Goal: Task Accomplishment & Management: Use online tool/utility

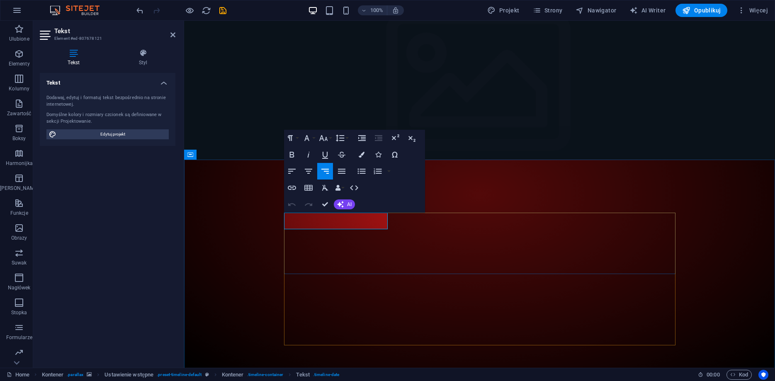
drag, startPoint x: 311, startPoint y: 222, endPoint x: 278, endPoint y: 223, distance: 33.6
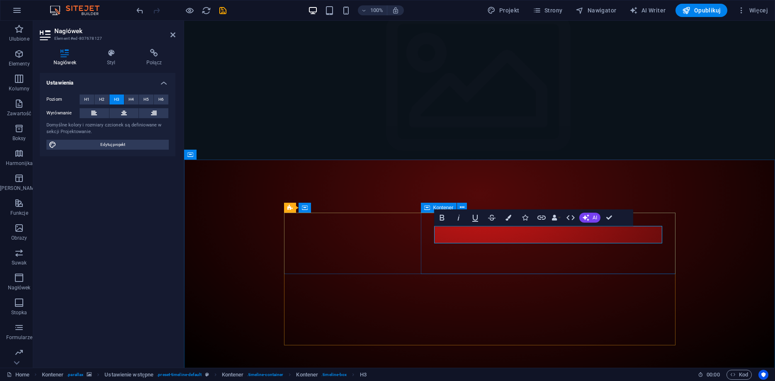
drag, startPoint x: 489, startPoint y: 235, endPoint x: 432, endPoint y: 233, distance: 56.4
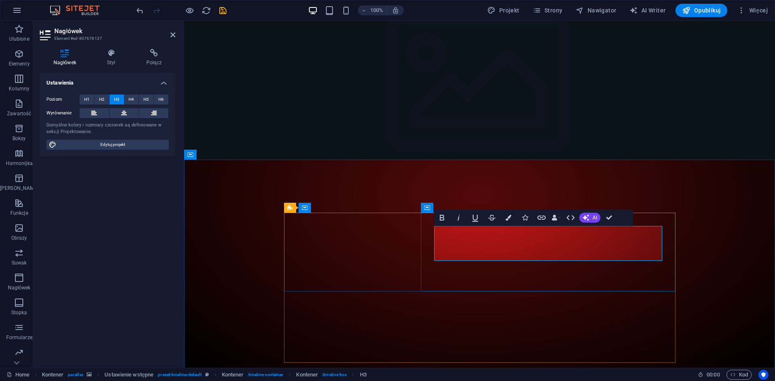
drag, startPoint x: 605, startPoint y: 235, endPoint x: 655, endPoint y: 235, distance: 49.7
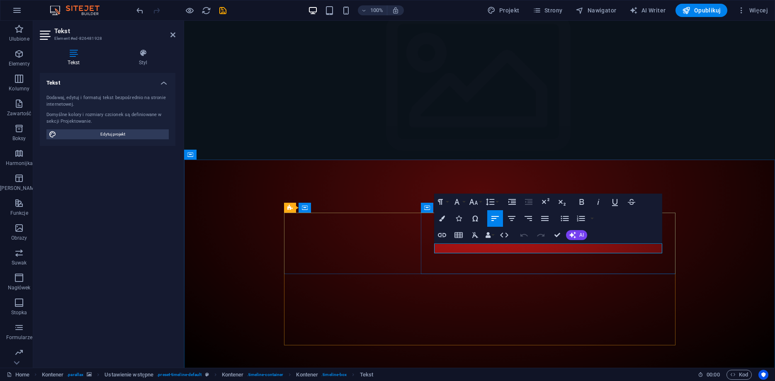
drag, startPoint x: 552, startPoint y: 247, endPoint x: 566, endPoint y: 247, distance: 14.1
drag, startPoint x: 566, startPoint y: 247, endPoint x: 434, endPoint y: 250, distance: 132.7
click at [732, 264] on div at bounding box center [479, 260] width 591 height 347
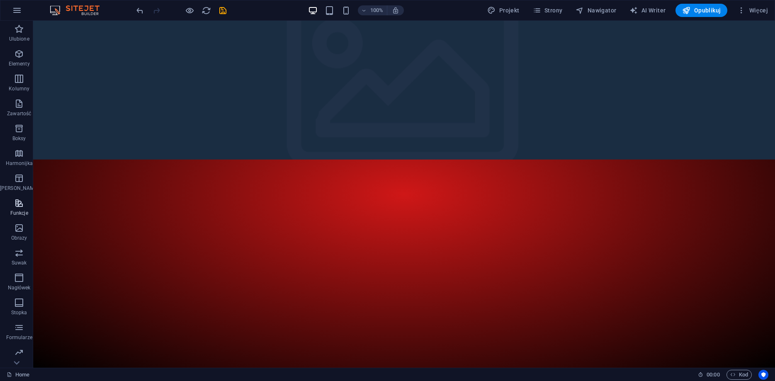
click at [17, 209] on span "Funkcje" at bounding box center [19, 208] width 38 height 20
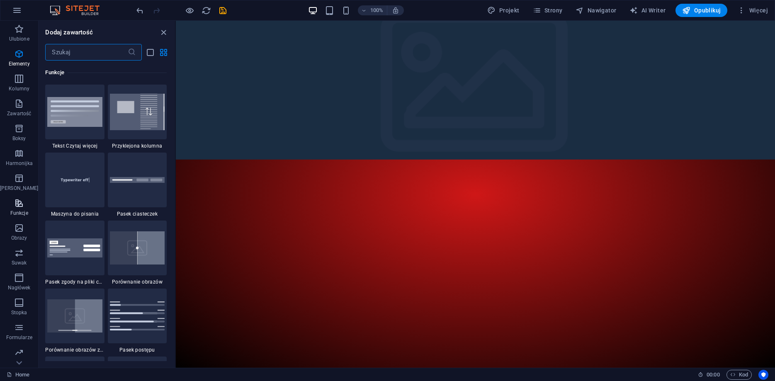
scroll to position [3231, 0]
click at [59, 53] on input "text" at bounding box center [86, 52] width 82 height 17
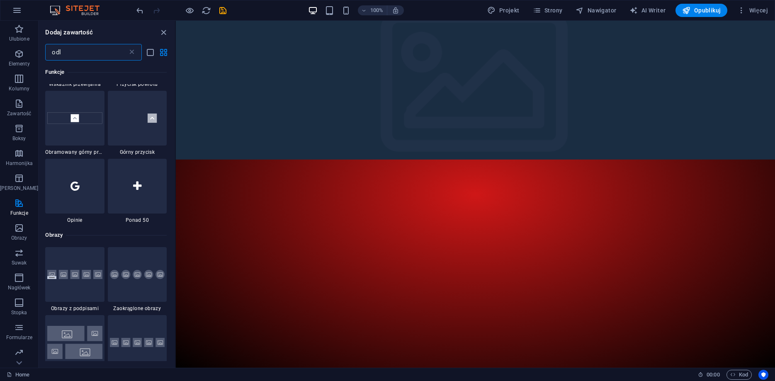
scroll to position [0, 0]
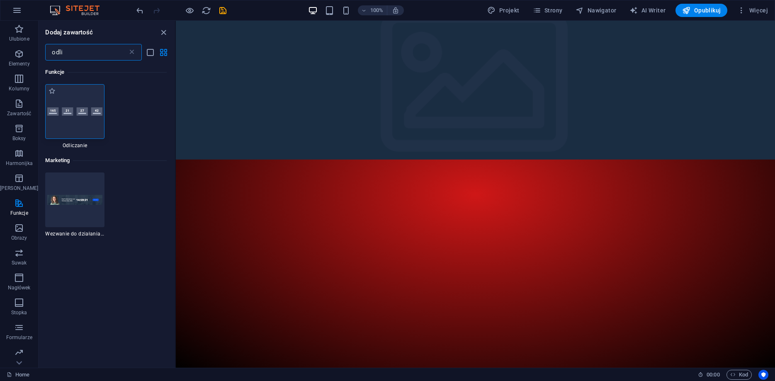
type input "odli"
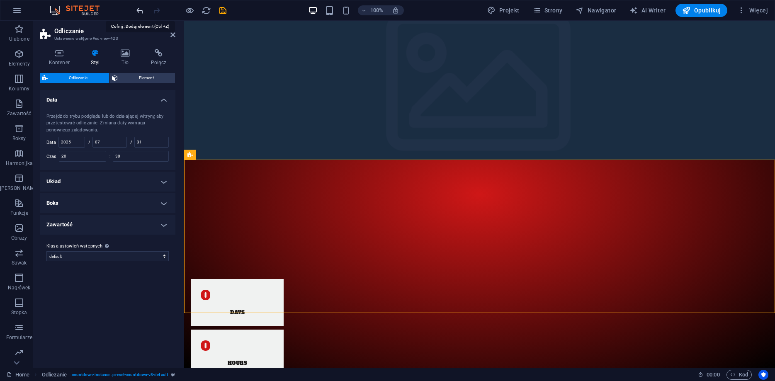
click at [141, 8] on icon "undo" at bounding box center [140, 11] width 10 height 10
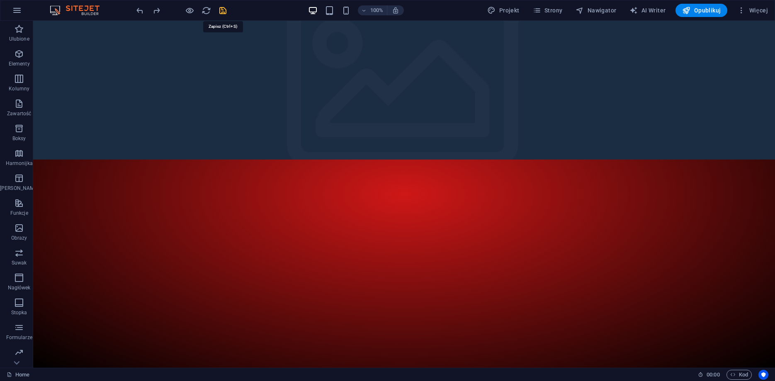
click at [221, 10] on icon "save" at bounding box center [223, 11] width 10 height 10
click at [19, 11] on icon "button" at bounding box center [17, 10] width 10 height 10
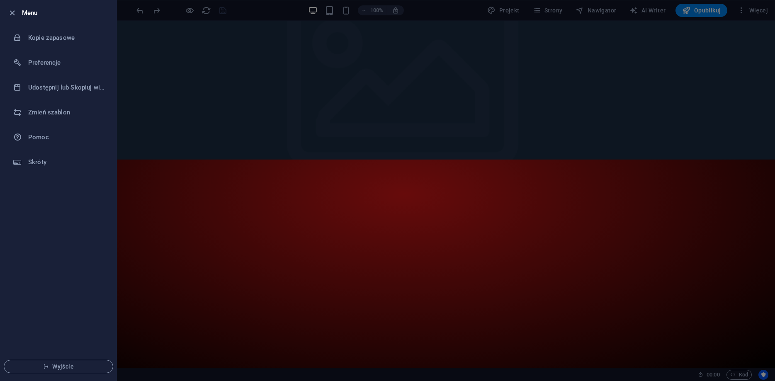
click at [25, 10] on h6 "Menu" at bounding box center [66, 13] width 88 height 10
click at [12, 13] on icon "button" at bounding box center [12, 13] width 10 height 10
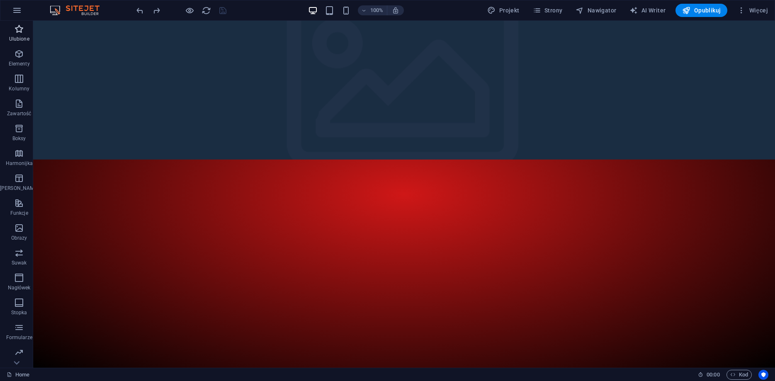
click at [20, 33] on icon "button" at bounding box center [19, 29] width 10 height 10
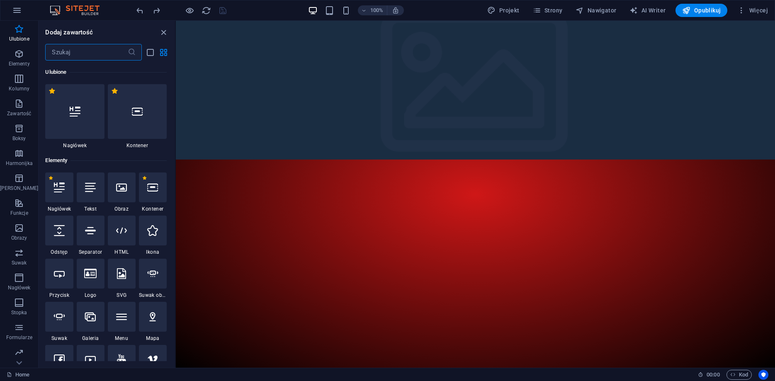
click at [102, 56] on input "text" at bounding box center [86, 52] width 82 height 17
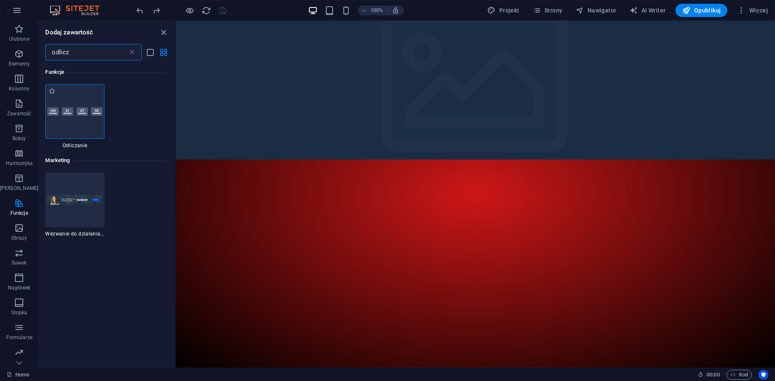
type input "odlicz"
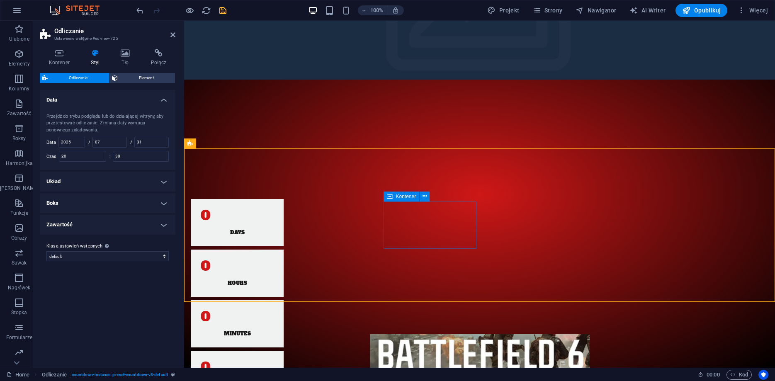
scroll to position [127, 0]
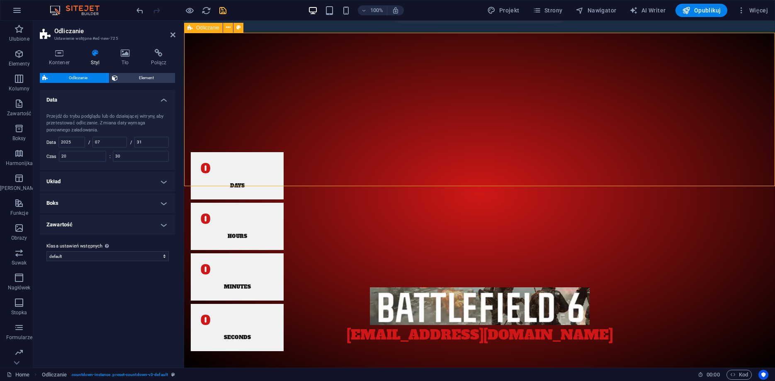
click at [483, 167] on div "0 Days 0 Hours 0 Minutes 0 Seconds" at bounding box center [479, 251] width 591 height 305
drag, startPoint x: 107, startPoint y: 143, endPoint x: 94, endPoint y: 145, distance: 13.4
click at [94, 145] on input "07" at bounding box center [110, 142] width 34 height 10
type input "10"
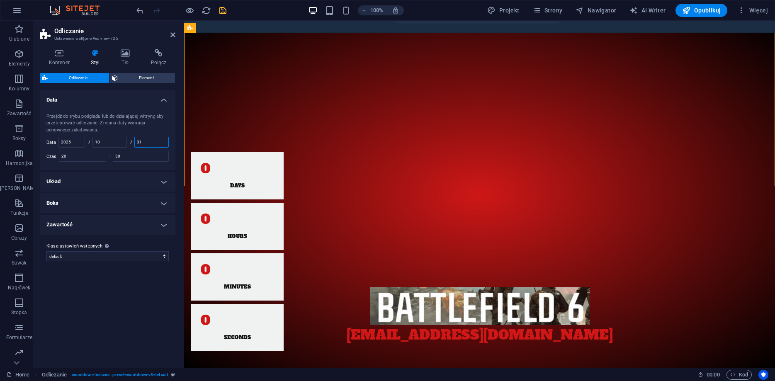
drag, startPoint x: 147, startPoint y: 142, endPoint x: 134, endPoint y: 143, distance: 12.9
click at [135, 143] on input "31" at bounding box center [152, 142] width 34 height 10
type input "10"
drag, startPoint x: 79, startPoint y: 159, endPoint x: 62, endPoint y: 159, distance: 17.0
click at [62, 159] on input "20" at bounding box center [82, 156] width 46 height 10
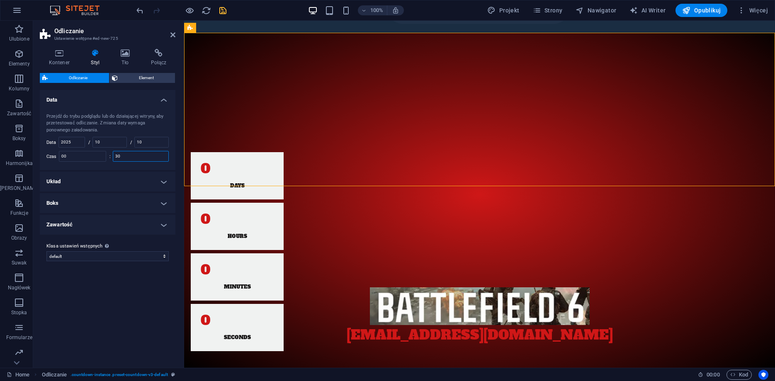
type input "1"
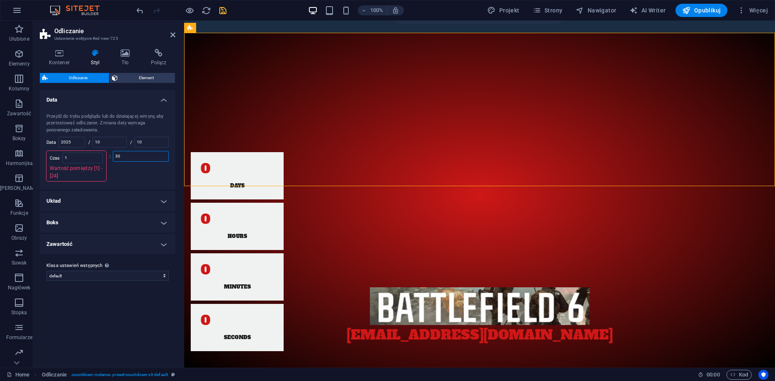
click at [113, 155] on input "30" at bounding box center [140, 156] width 55 height 10
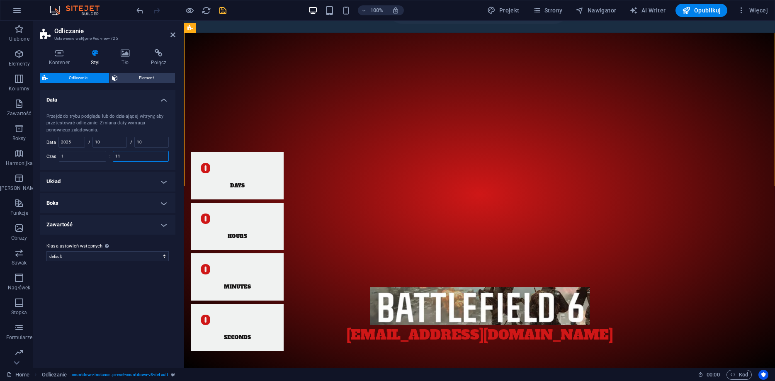
drag, startPoint x: 137, startPoint y: 157, endPoint x: 116, endPoint y: 154, distance: 21.4
click at [116, 154] on input "11" at bounding box center [140, 156] width 55 height 10
type input "1"
click at [175, 149] on div "Przejdź do trybu podglądu lub do działającej witryny, aby przetestować odliczan…" at bounding box center [107, 137] width 139 height 65
click at [113, 181] on h4 "Układ" at bounding box center [108, 182] width 136 height 20
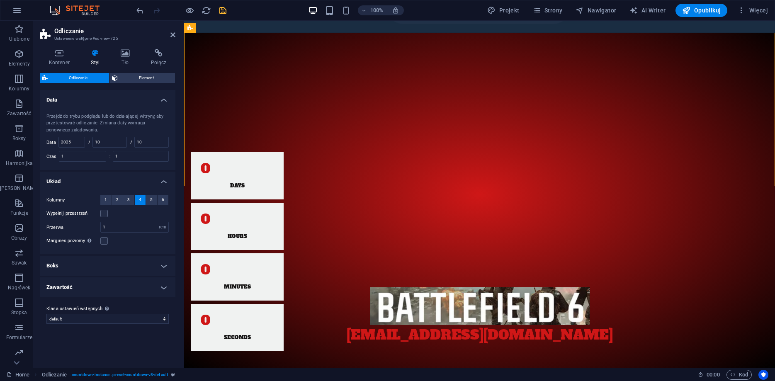
click at [105, 265] on h4 "Boks" at bounding box center [108, 266] width 136 height 20
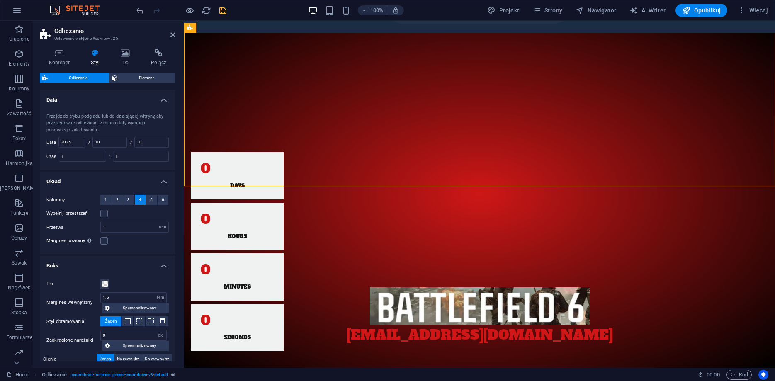
scroll to position [66, 0]
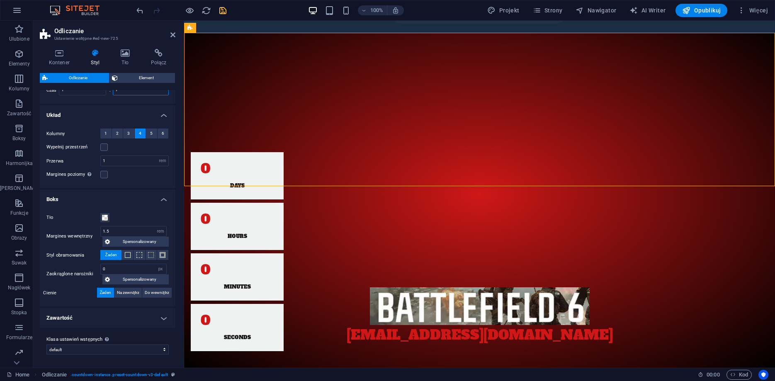
click at [160, 93] on input "1" at bounding box center [140, 90] width 55 height 10
click at [224, 11] on icon "save" at bounding box center [223, 11] width 10 height 10
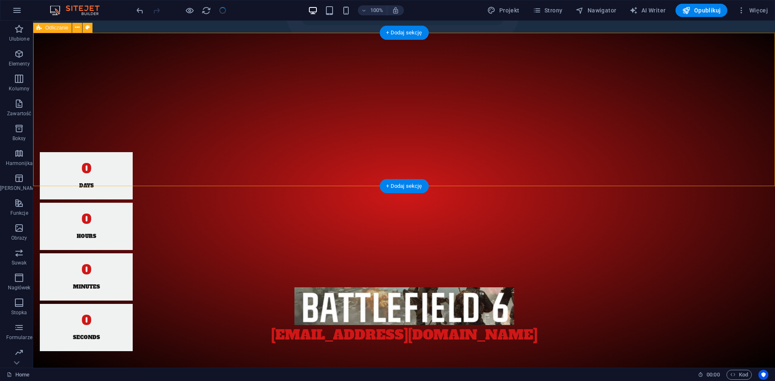
click at [424, 168] on div "0 Days 0 Hours 0 Minutes 0 Seconds" at bounding box center [404, 251] width 742 height 305
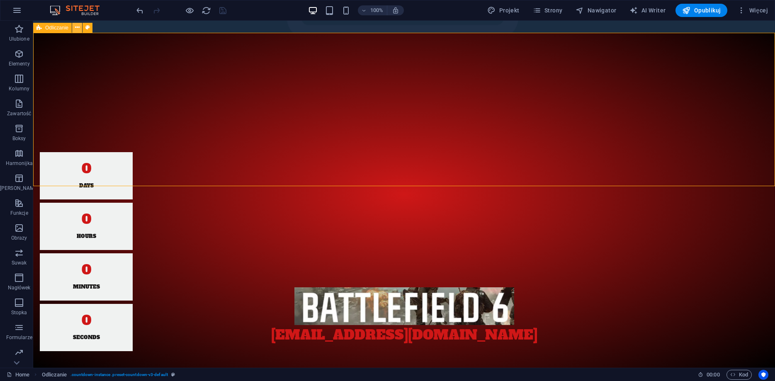
click at [76, 28] on icon at bounding box center [77, 27] width 5 height 9
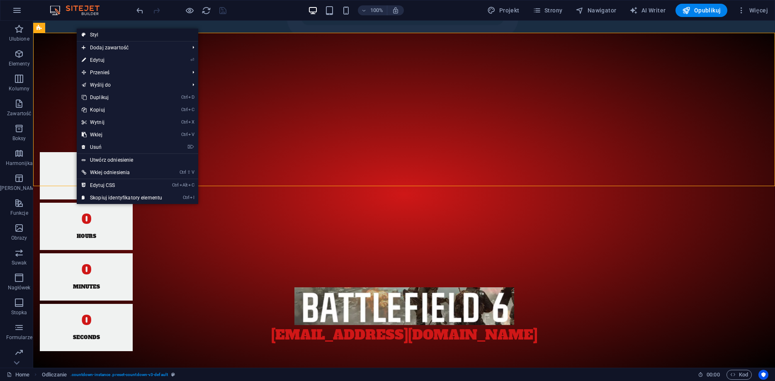
click at [95, 35] on link "Styl" at bounding box center [137, 35] width 121 height 12
select select "rem"
select select "px"
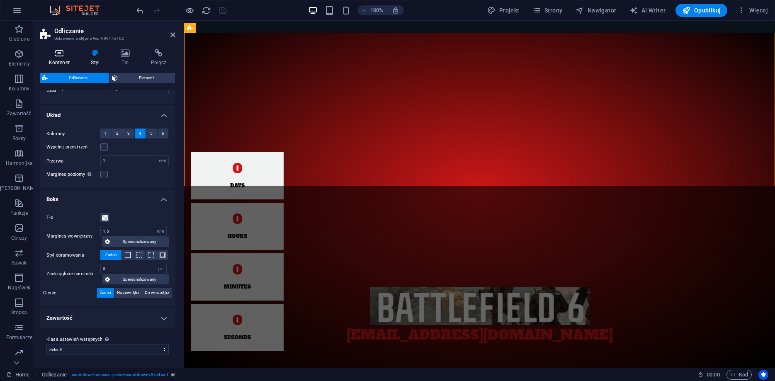
click at [58, 49] on icon at bounding box center [59, 53] width 39 height 8
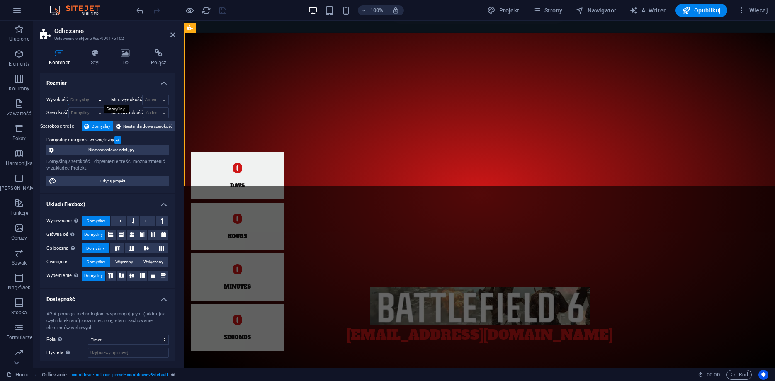
click at [68, 95] on select "Domyślny px rem % vh vw" at bounding box center [85, 100] width 35 height 10
select select "rem"
click option "rem" at bounding box center [0, 0] width 0 height 0
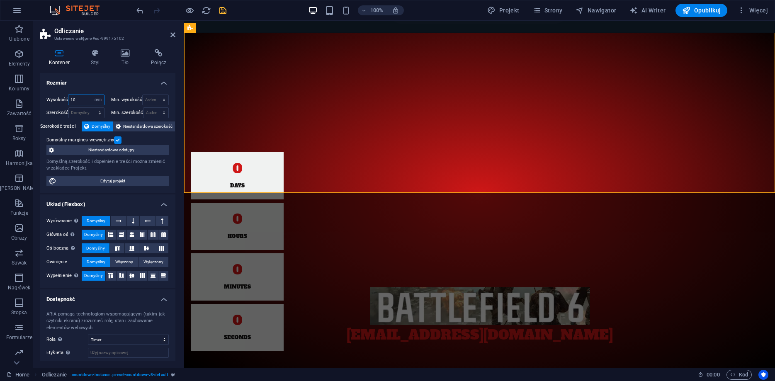
type input "10"
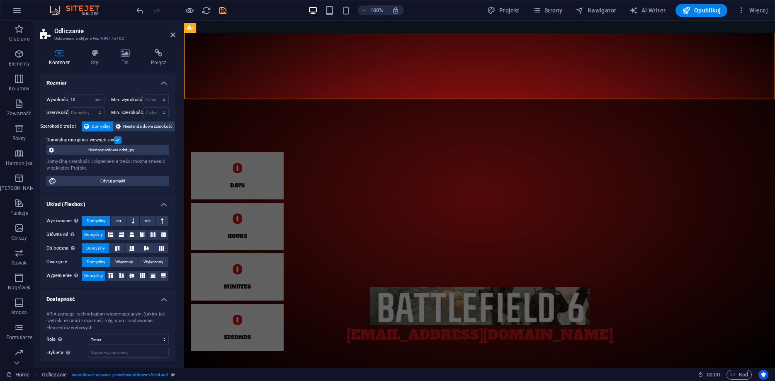
click at [174, 31] on h2 "Odliczanie" at bounding box center [114, 30] width 121 height 7
click at [218, 6] on icon "save" at bounding box center [223, 11] width 10 height 10
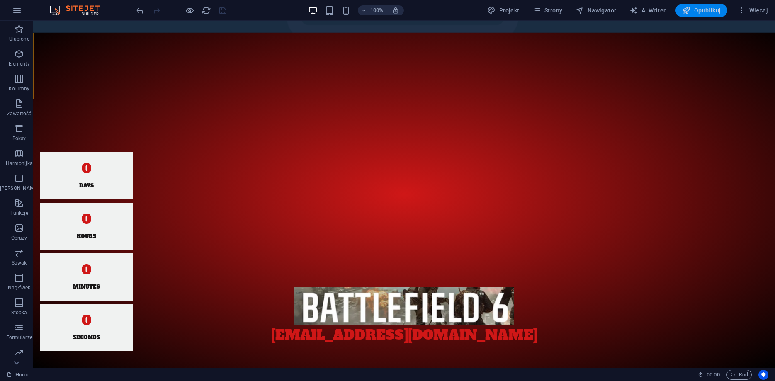
click at [702, 10] on span "Opublikuj" at bounding box center [701, 10] width 39 height 8
